Goal: Task Accomplishment & Management: Use online tool/utility

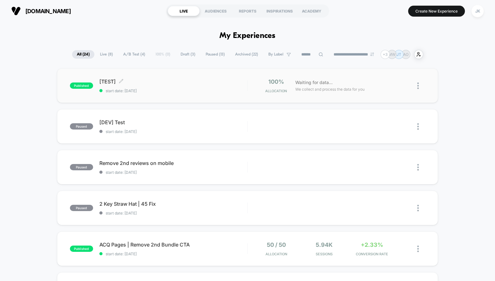
click at [114, 79] on span "[TEST] Click to edit experience details" at bounding box center [173, 81] width 148 height 6
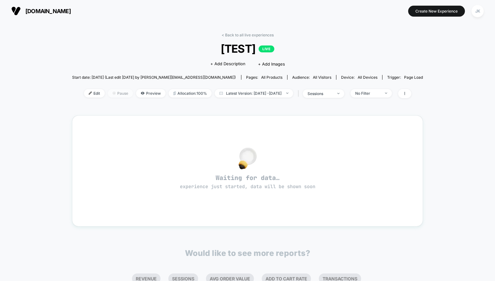
click at [108, 93] on span "Pause" at bounding box center [120, 93] width 25 height 8
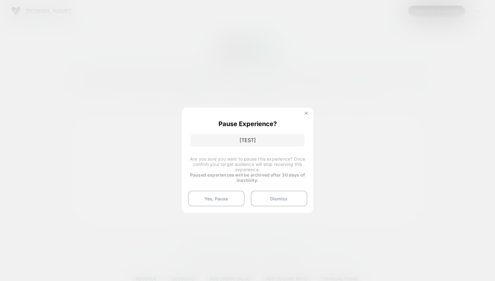
click at [307, 113] on img at bounding box center [306, 113] width 3 height 3
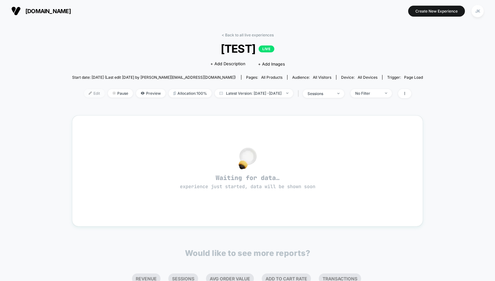
click at [84, 89] on span "Edit" at bounding box center [94, 93] width 21 height 8
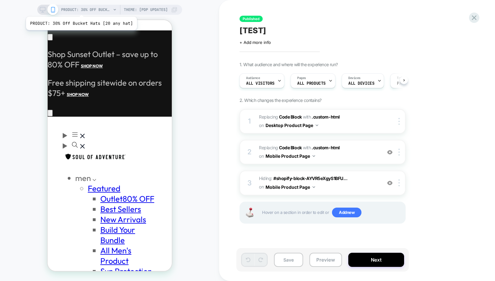
scroll to position [0, 0]
click at [84, 8] on span "PRODUCT: 30% Off Bucket Hats [20 any hat]" at bounding box center [86, 10] width 50 height 10
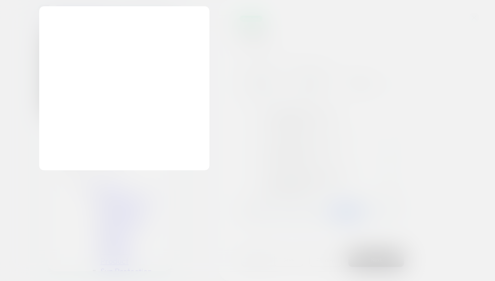
scroll to position [0, 98]
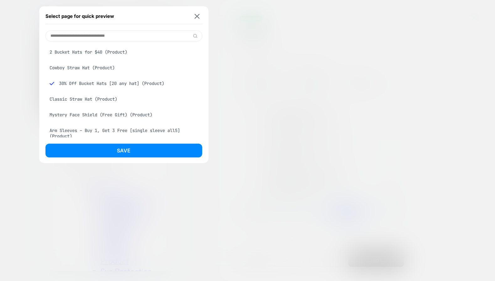
click at [94, 33] on input at bounding box center [123, 35] width 157 height 11
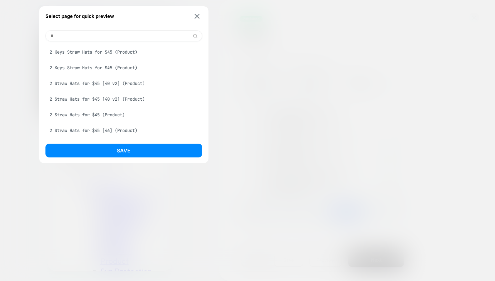
scroll to position [0, 0]
type input "**"
click at [105, 51] on div "2 Keys Straw Hats for $45 (Product)" at bounding box center [123, 52] width 157 height 12
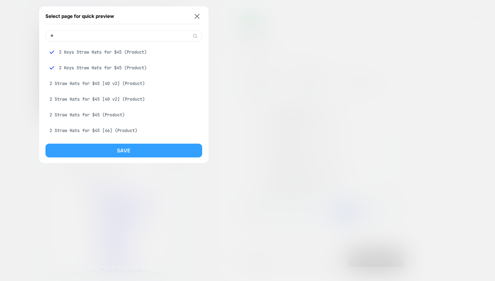
click at [106, 145] on button "Save" at bounding box center [123, 151] width 157 height 14
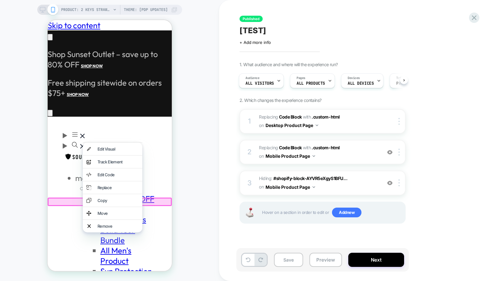
scroll to position [0, 98]
click at [96, 225] on div "Remove" at bounding box center [113, 226] width 60 height 13
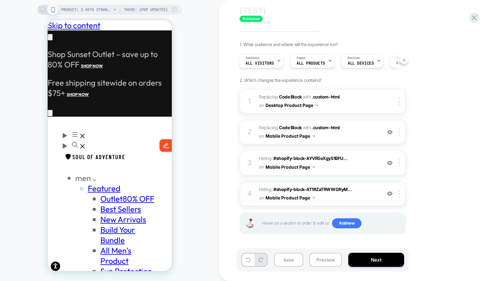
scroll to position [0, 0]
click at [372, 259] on button "Next" at bounding box center [377, 260] width 56 height 14
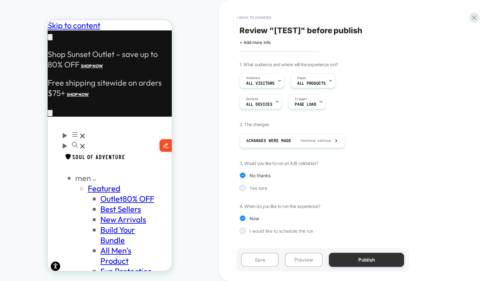
click at [353, 259] on button "Publish" at bounding box center [366, 260] width 75 height 14
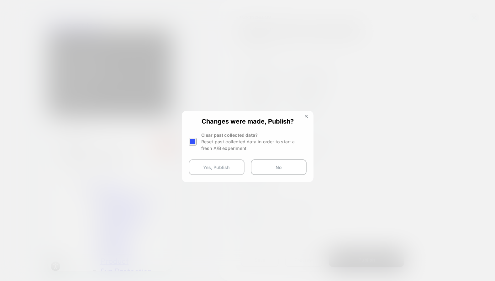
scroll to position [0, 98]
click at [221, 168] on button "Yes, Publish" at bounding box center [217, 167] width 56 height 16
